Goal: Navigation & Orientation: Find specific page/section

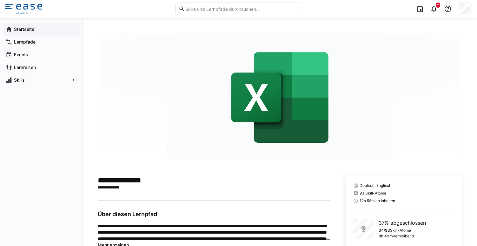
click at [0, 0] on app-navigation-label "Startseite" at bounding box center [0, 0] width 0 height 0
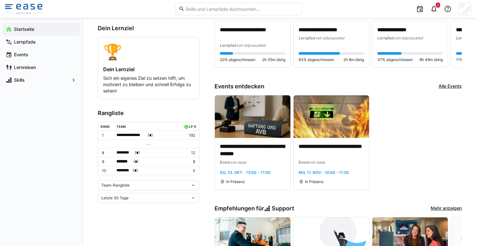
scroll to position [141, 0]
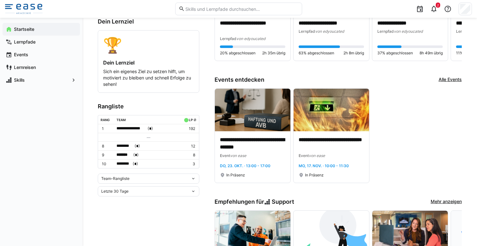
click at [126, 178] on span "Team-Rangliste" at bounding box center [115, 178] width 28 height 5
click at [127, 200] on div "Individuelle Rangliste" at bounding box center [149, 201] width 94 height 5
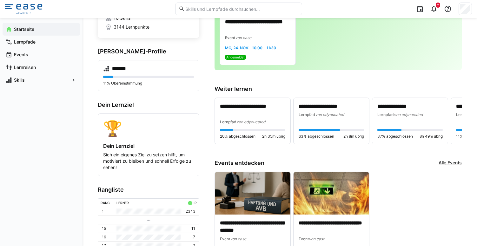
scroll to position [0, 0]
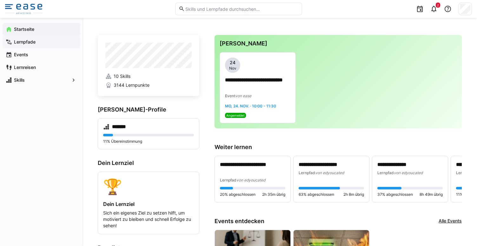
click at [37, 42] on span "Lernpfade" at bounding box center [45, 42] width 64 height 6
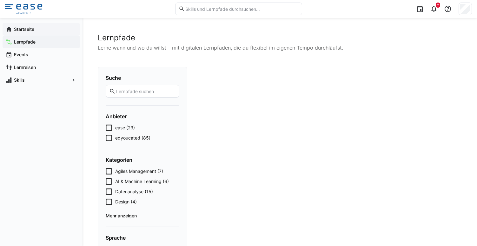
click at [37, 25] on div "Startseite" at bounding box center [41, 29] width 77 height 13
